Goal: Find specific page/section: Find specific page/section

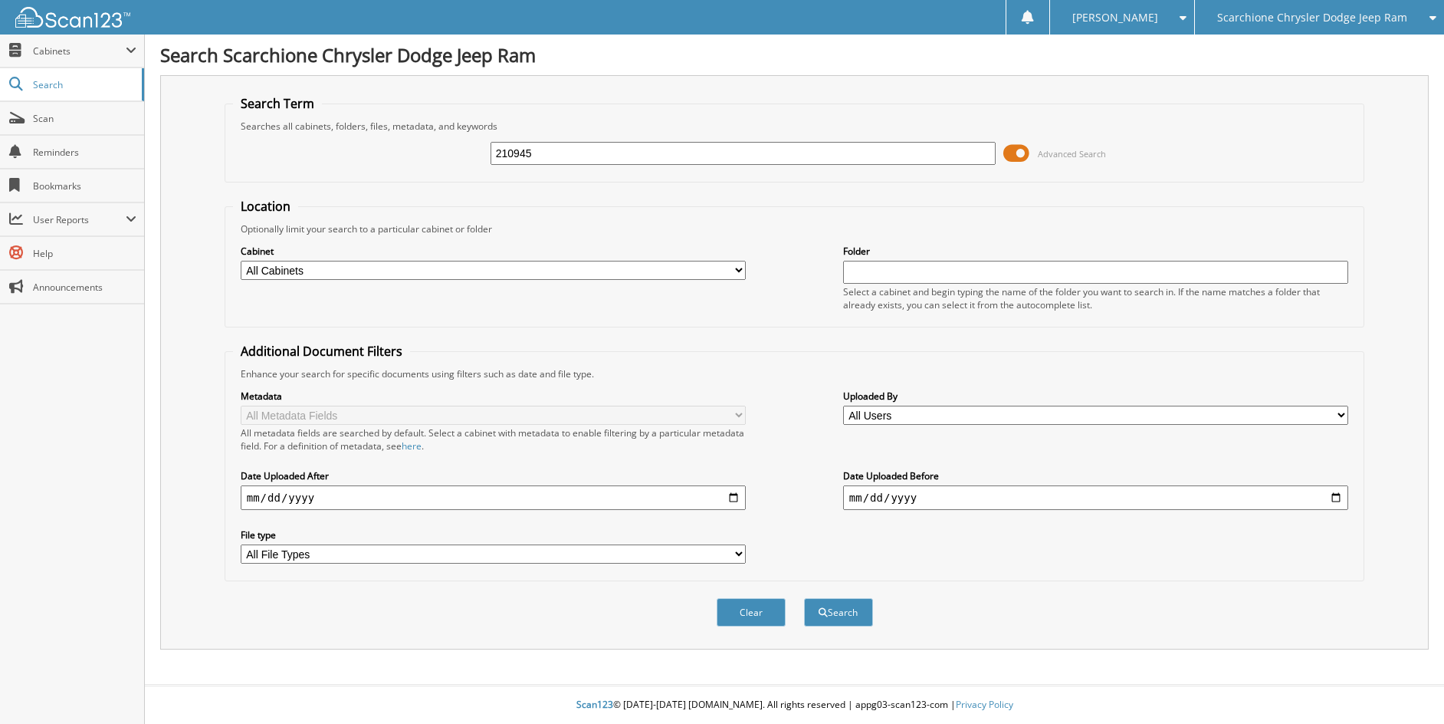
type input "210945"
click at [804, 598] on button "Search" at bounding box center [838, 612] width 69 height 28
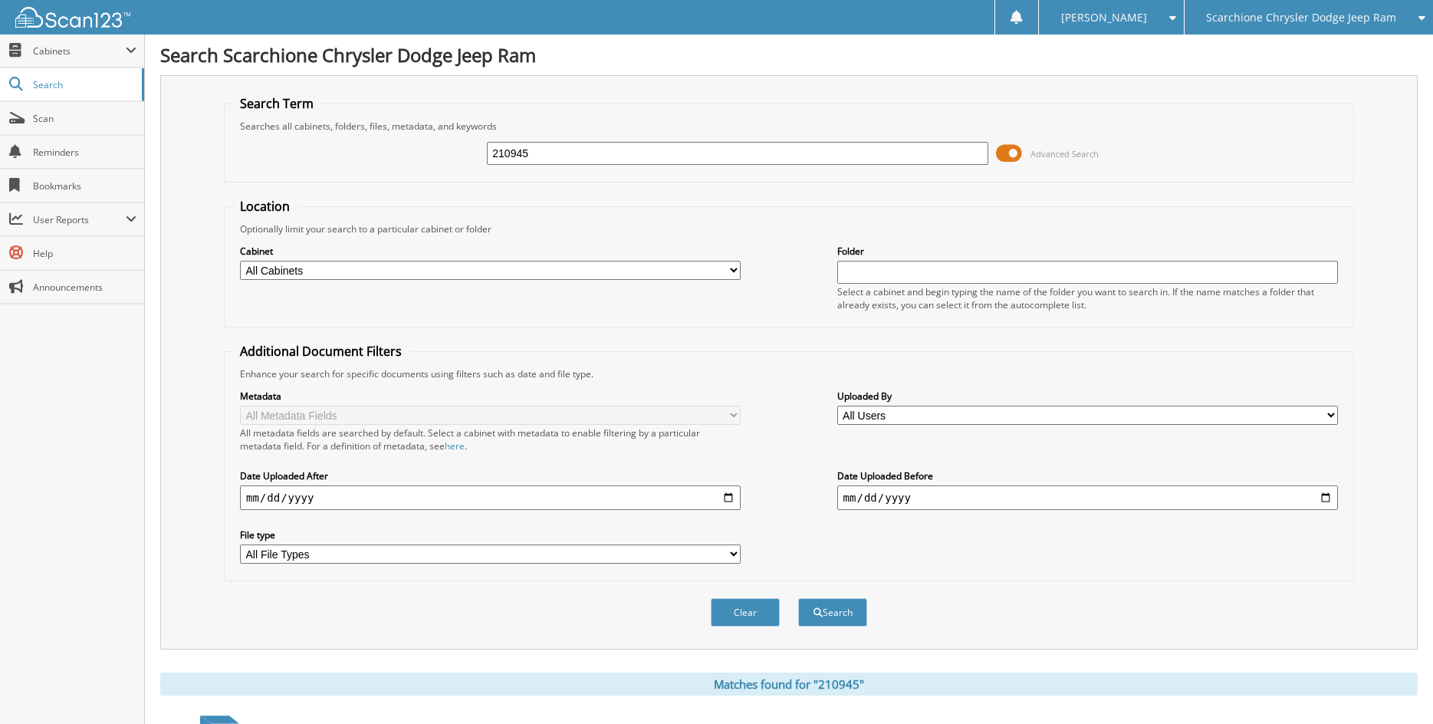
click at [1015, 158] on span at bounding box center [1009, 153] width 26 height 23
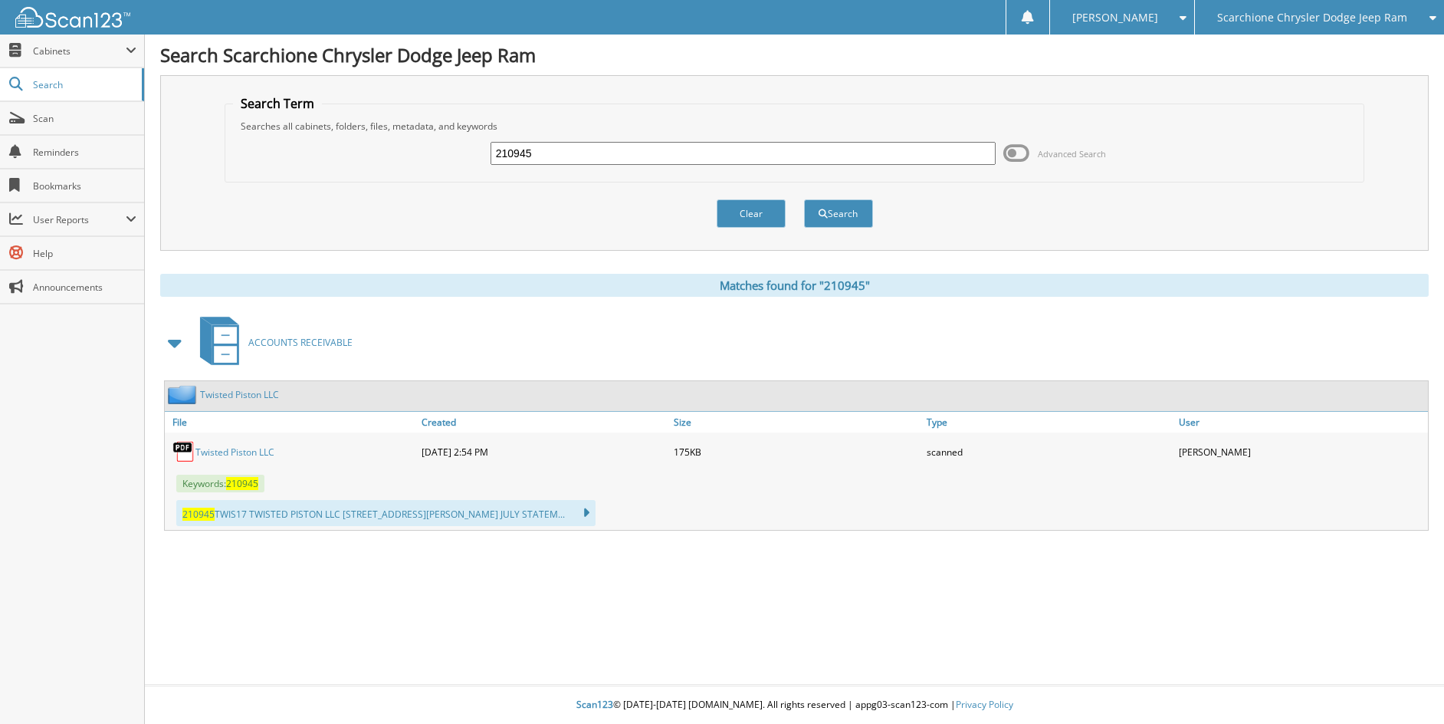
click at [227, 452] on link "Twisted Piston LLC" at bounding box center [234, 451] width 79 height 13
click at [57, 92] on link "Search" at bounding box center [72, 84] width 144 height 33
